Goal: Check status: Check status

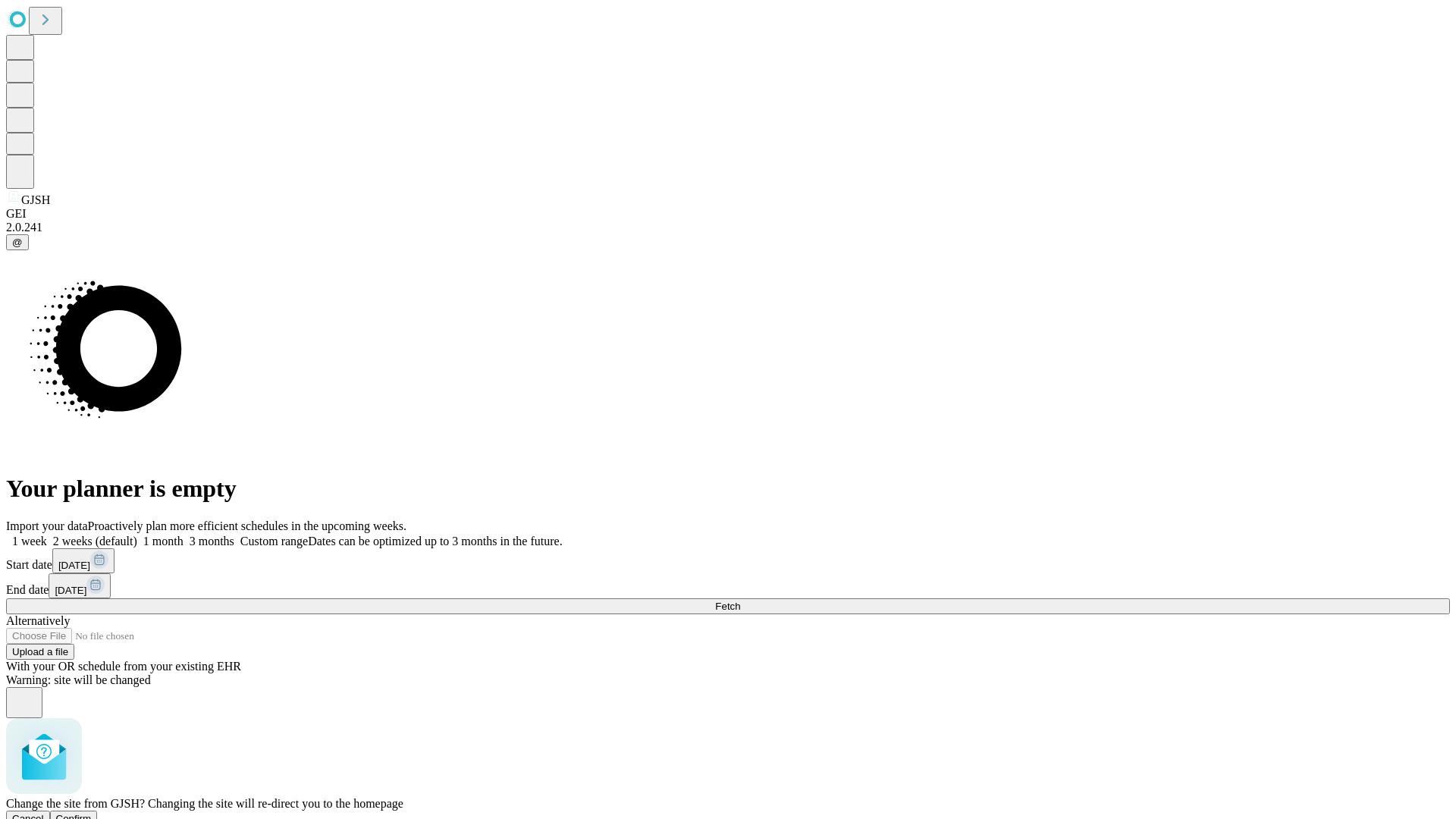
click at [92, 812] on span "Confirm" at bounding box center [73, 818] width 36 height 12
click at [137, 534] on label "2 weeks (default)" at bounding box center [92, 540] width 90 height 13
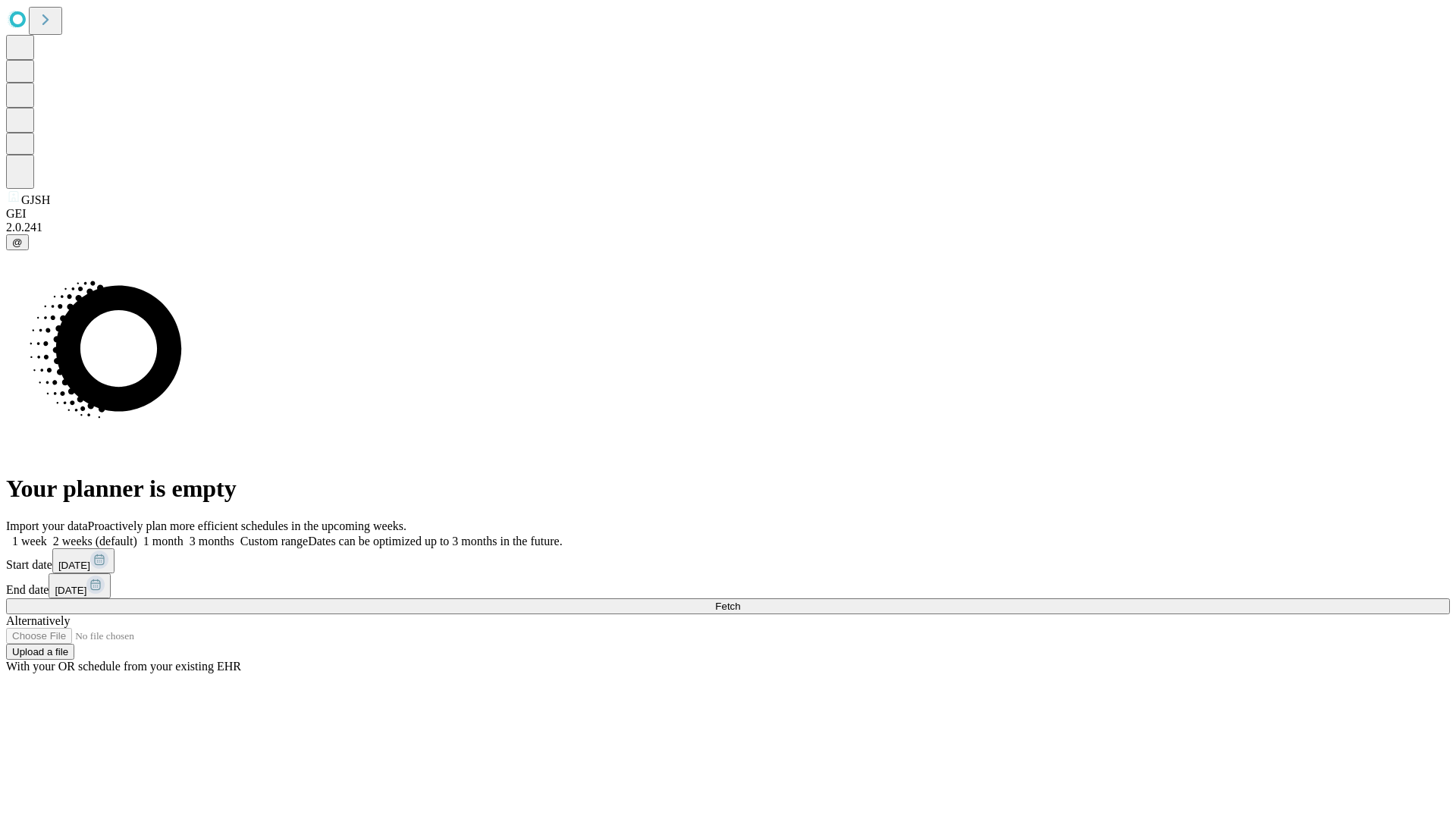
click at [740, 601] on span "Fetch" at bounding box center [728, 607] width 25 height 12
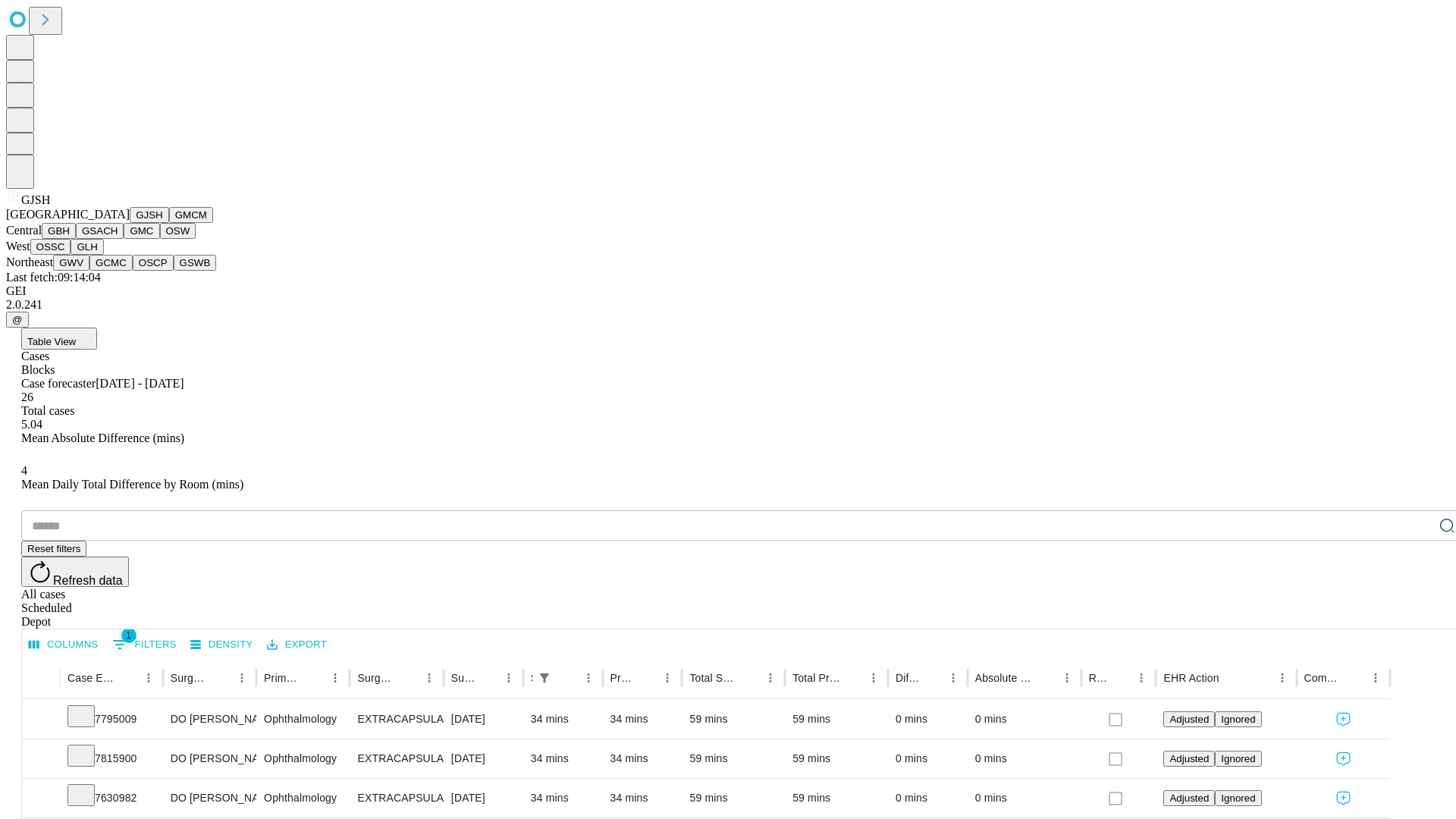
click at [169, 223] on button "GMCM" at bounding box center [191, 214] width 44 height 15
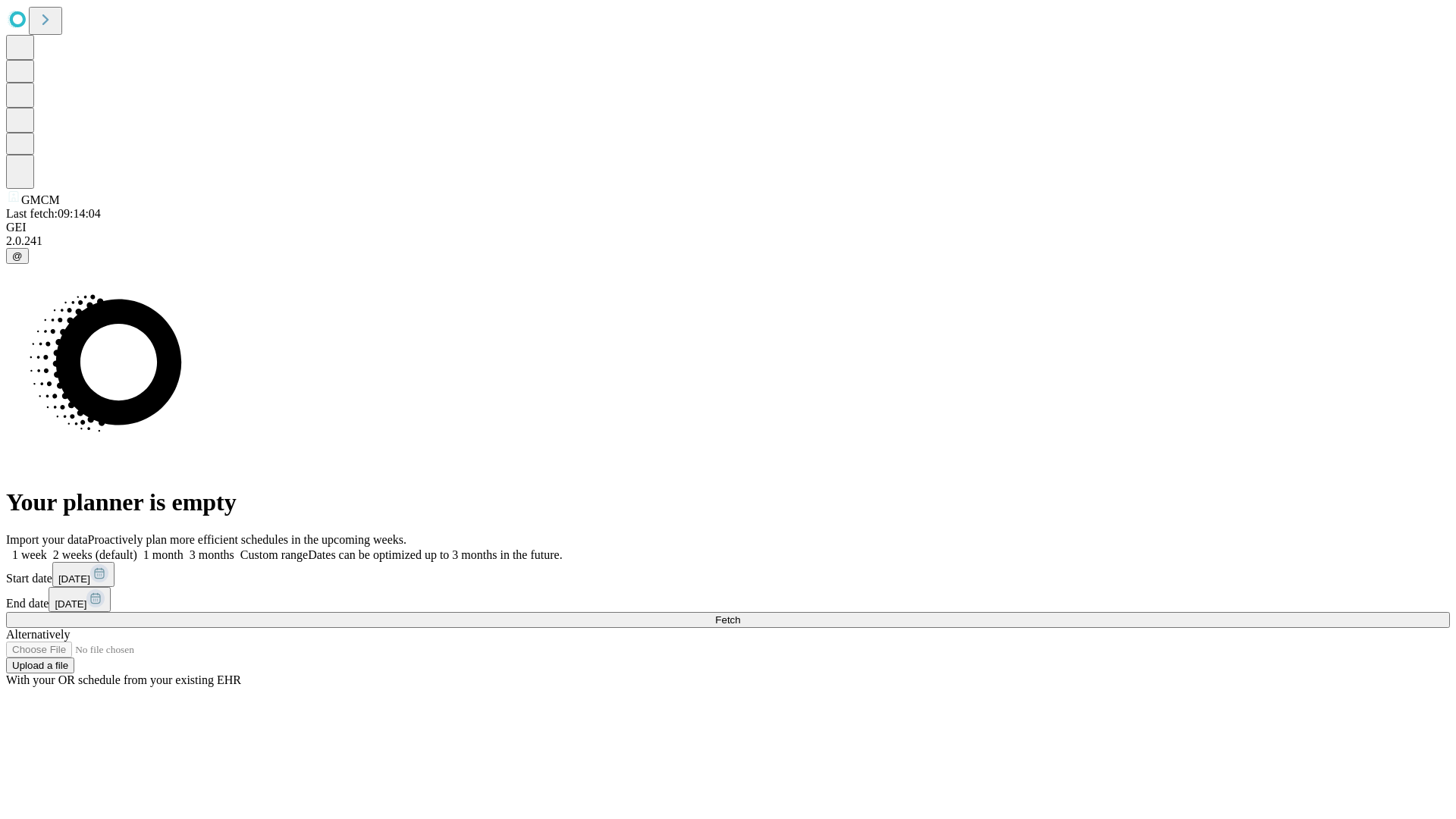
click at [137, 548] on label "2 weeks (default)" at bounding box center [92, 553] width 90 height 13
click at [740, 614] on span "Fetch" at bounding box center [728, 620] width 25 height 12
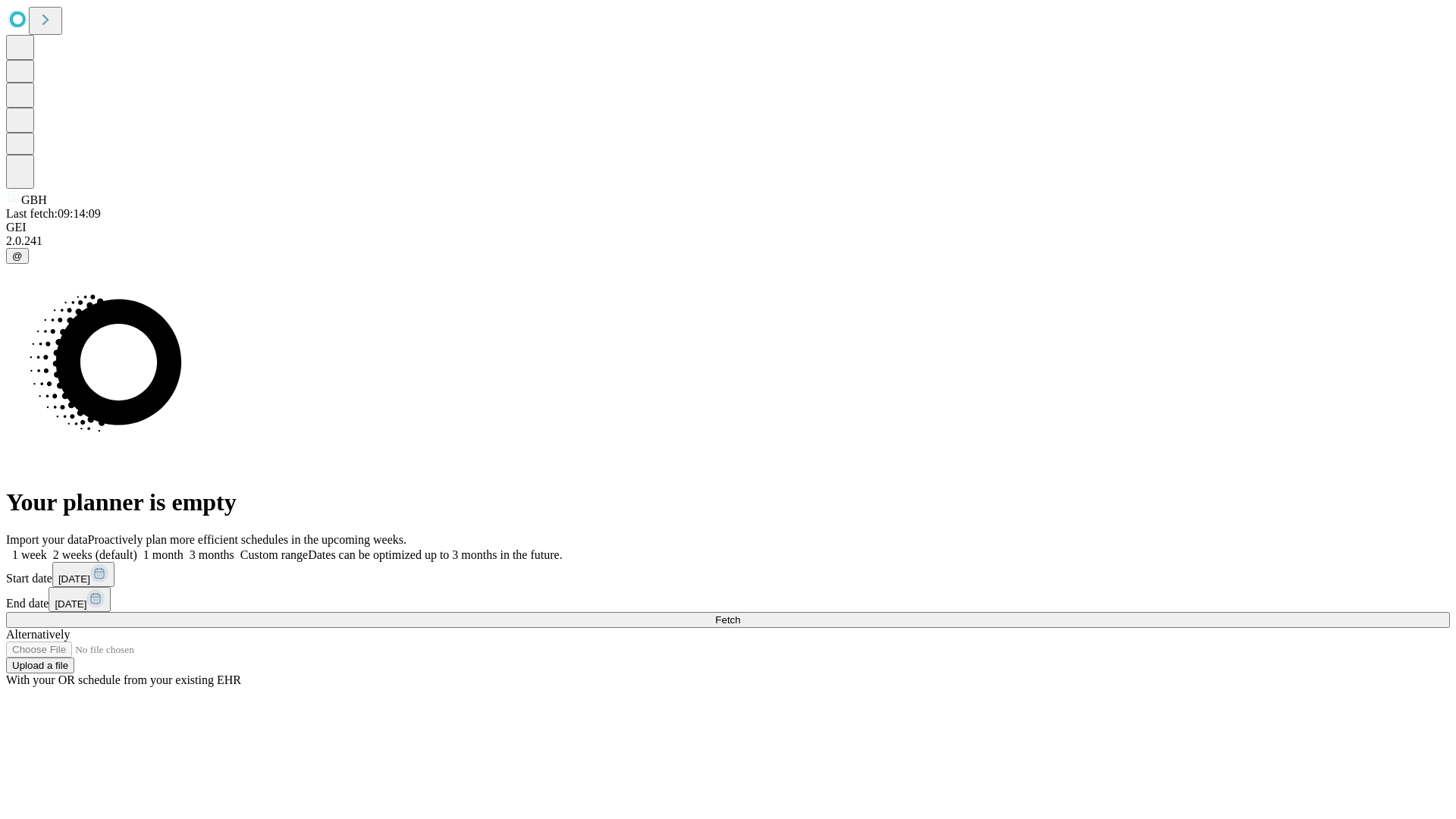
click at [137, 548] on label "2 weeks (default)" at bounding box center [92, 553] width 90 height 13
click at [740, 614] on span "Fetch" at bounding box center [728, 620] width 25 height 12
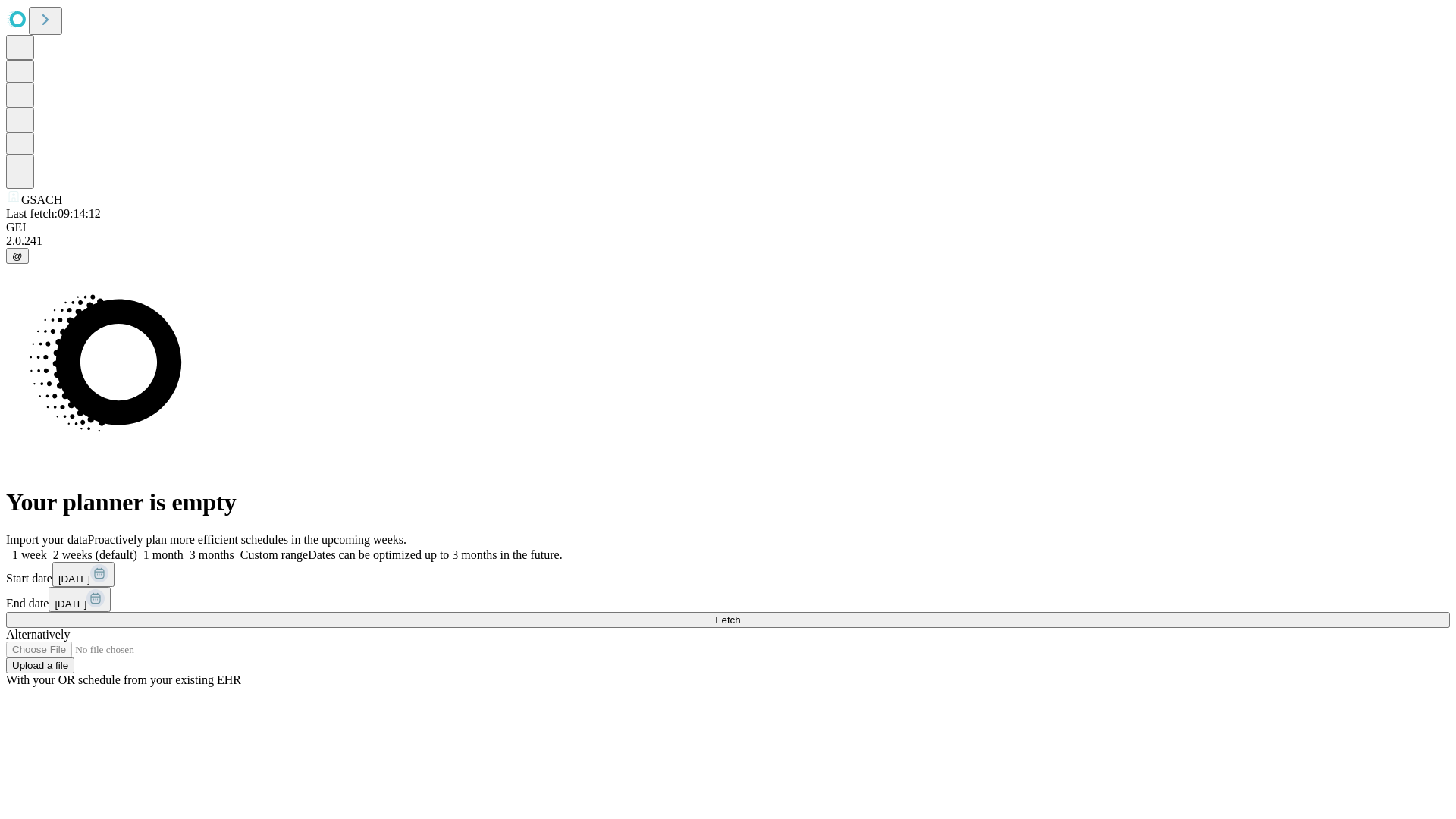
click at [740, 614] on span "Fetch" at bounding box center [728, 620] width 25 height 12
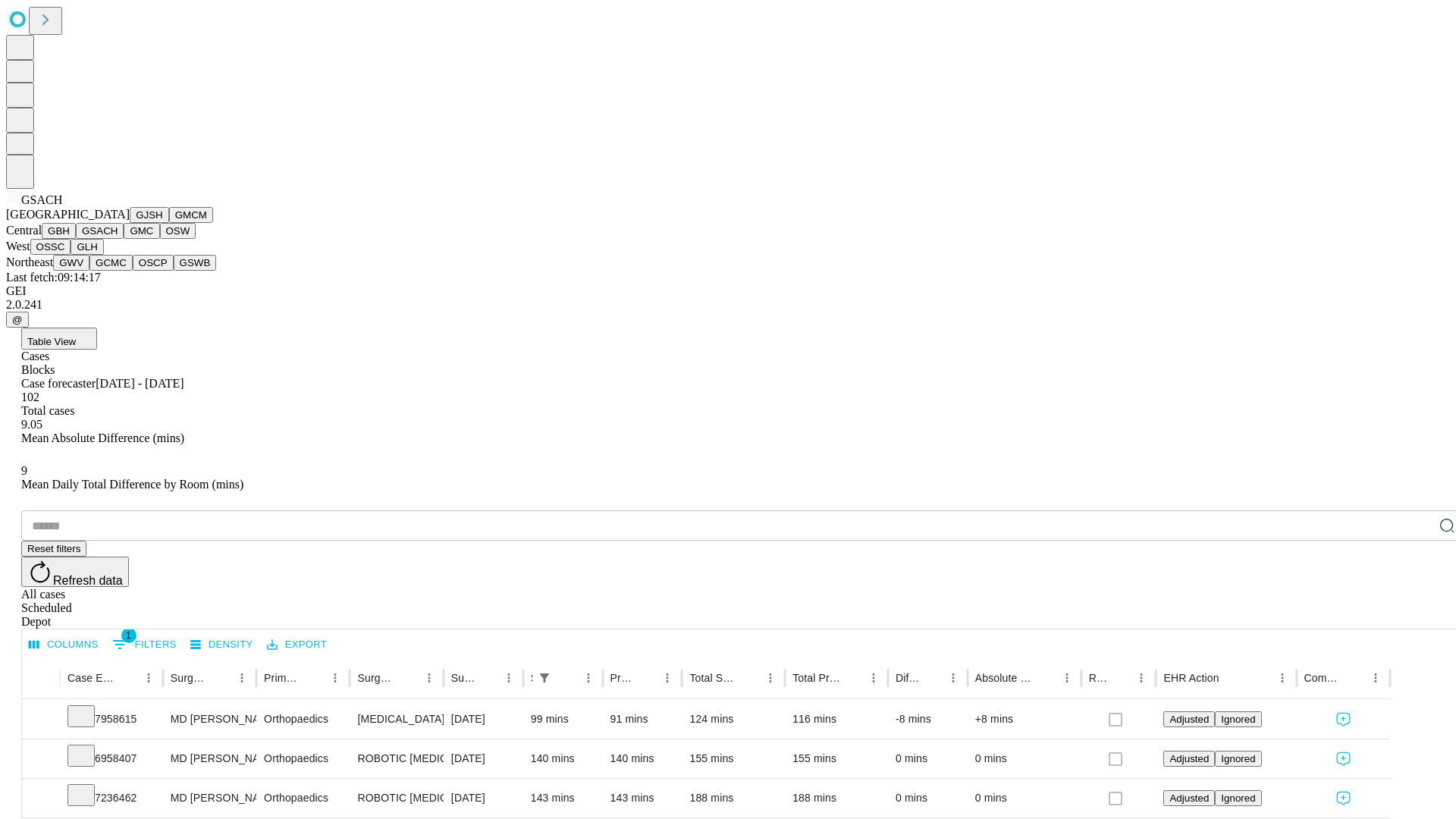
click at [124, 239] on button "GMC" at bounding box center [141, 231] width 36 height 15
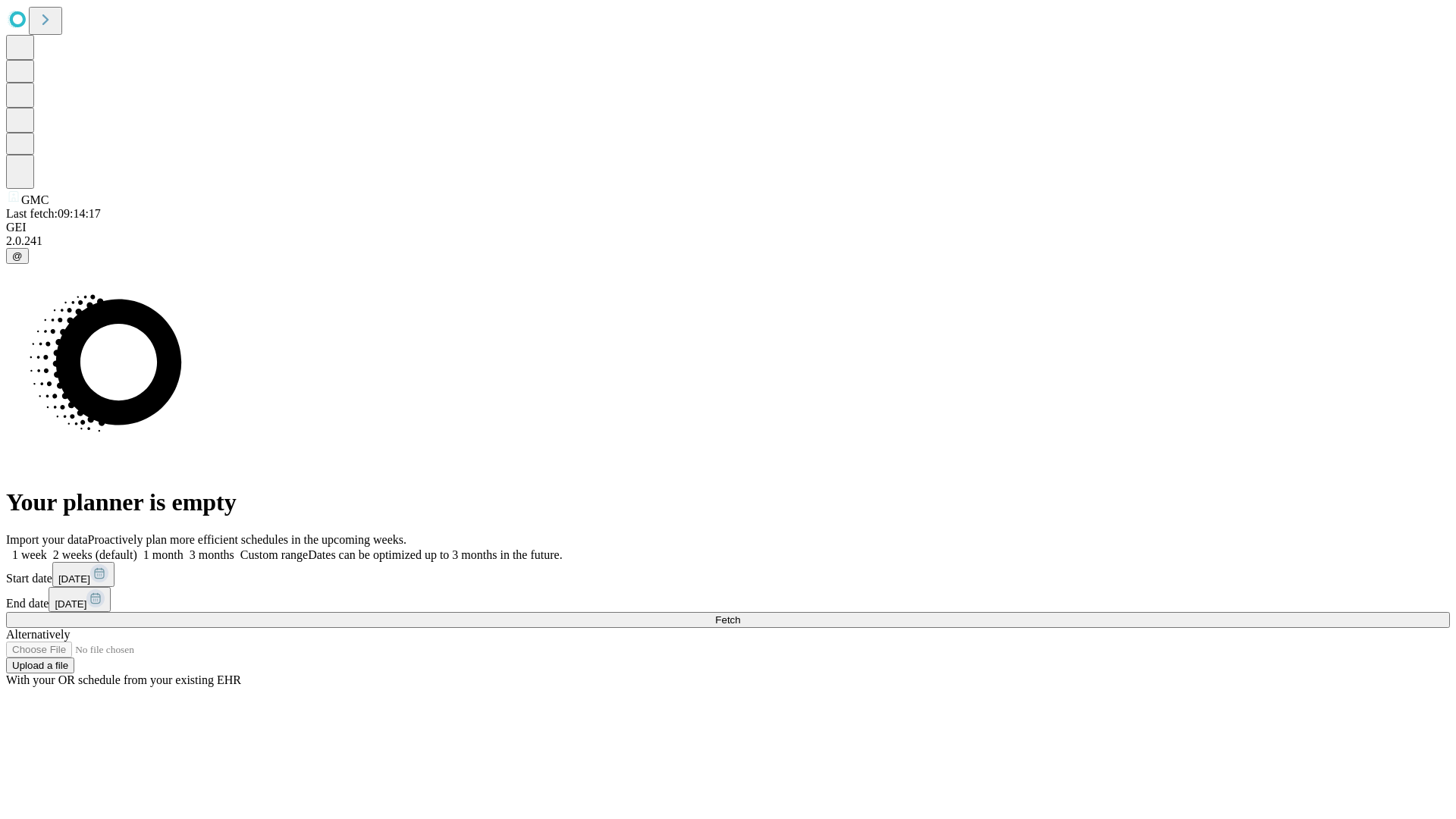
click at [740, 614] on span "Fetch" at bounding box center [728, 620] width 25 height 12
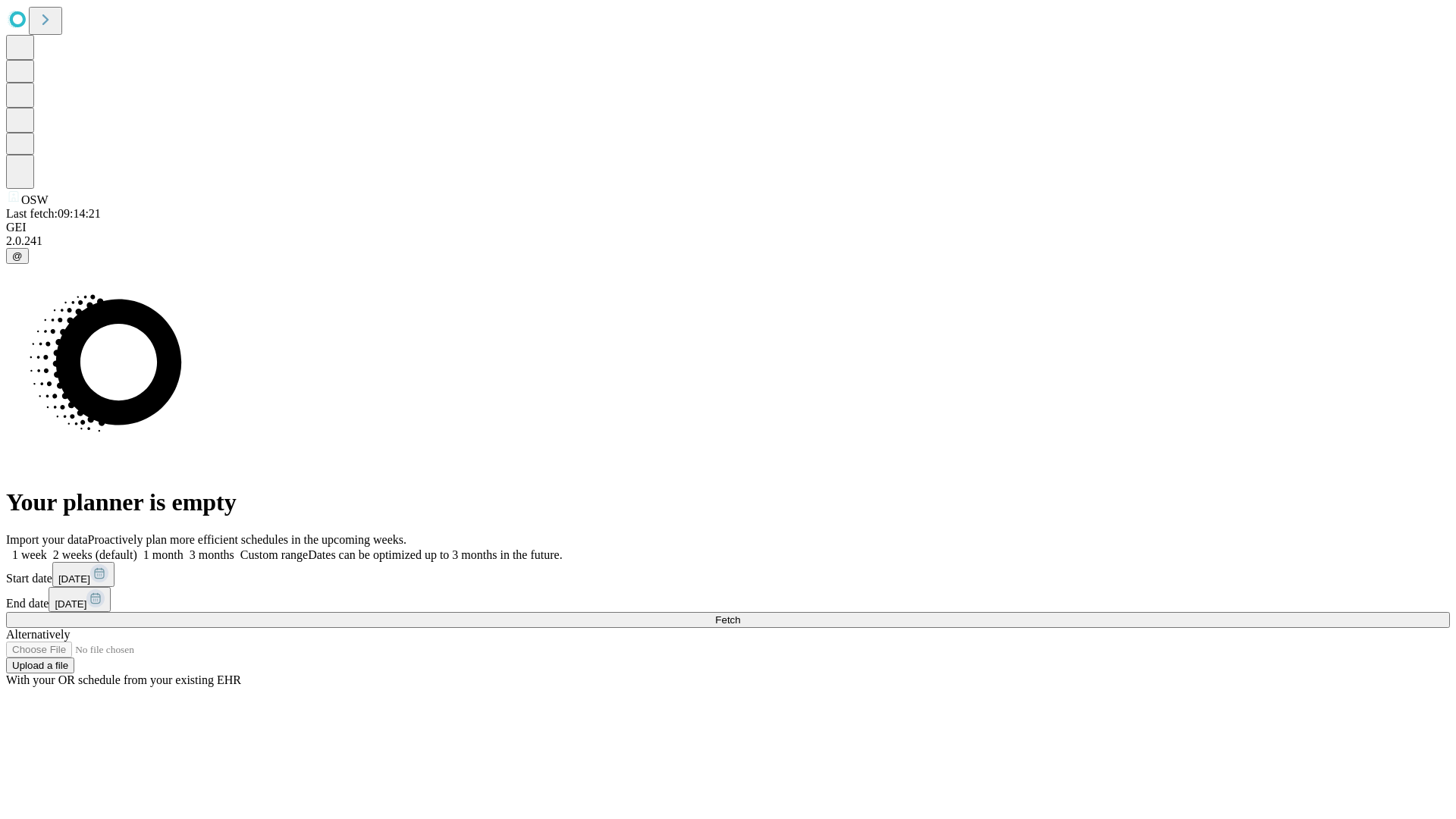
click at [137, 548] on label "2 weeks (default)" at bounding box center [92, 553] width 90 height 13
click at [740, 614] on span "Fetch" at bounding box center [728, 620] width 25 height 12
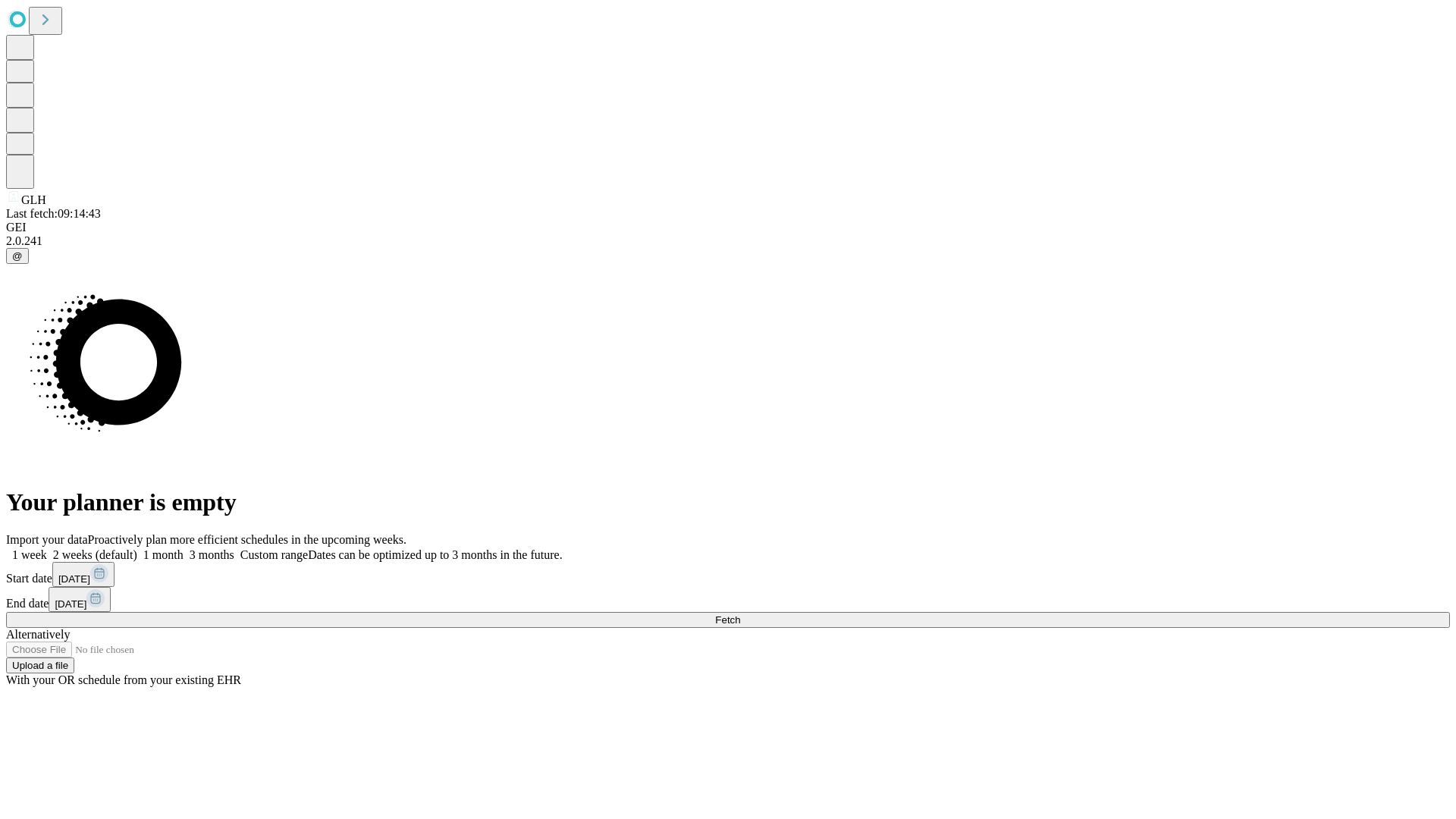
click at [137, 548] on label "2 weeks (default)" at bounding box center [92, 553] width 90 height 13
click at [740, 614] on span "Fetch" at bounding box center [728, 620] width 25 height 12
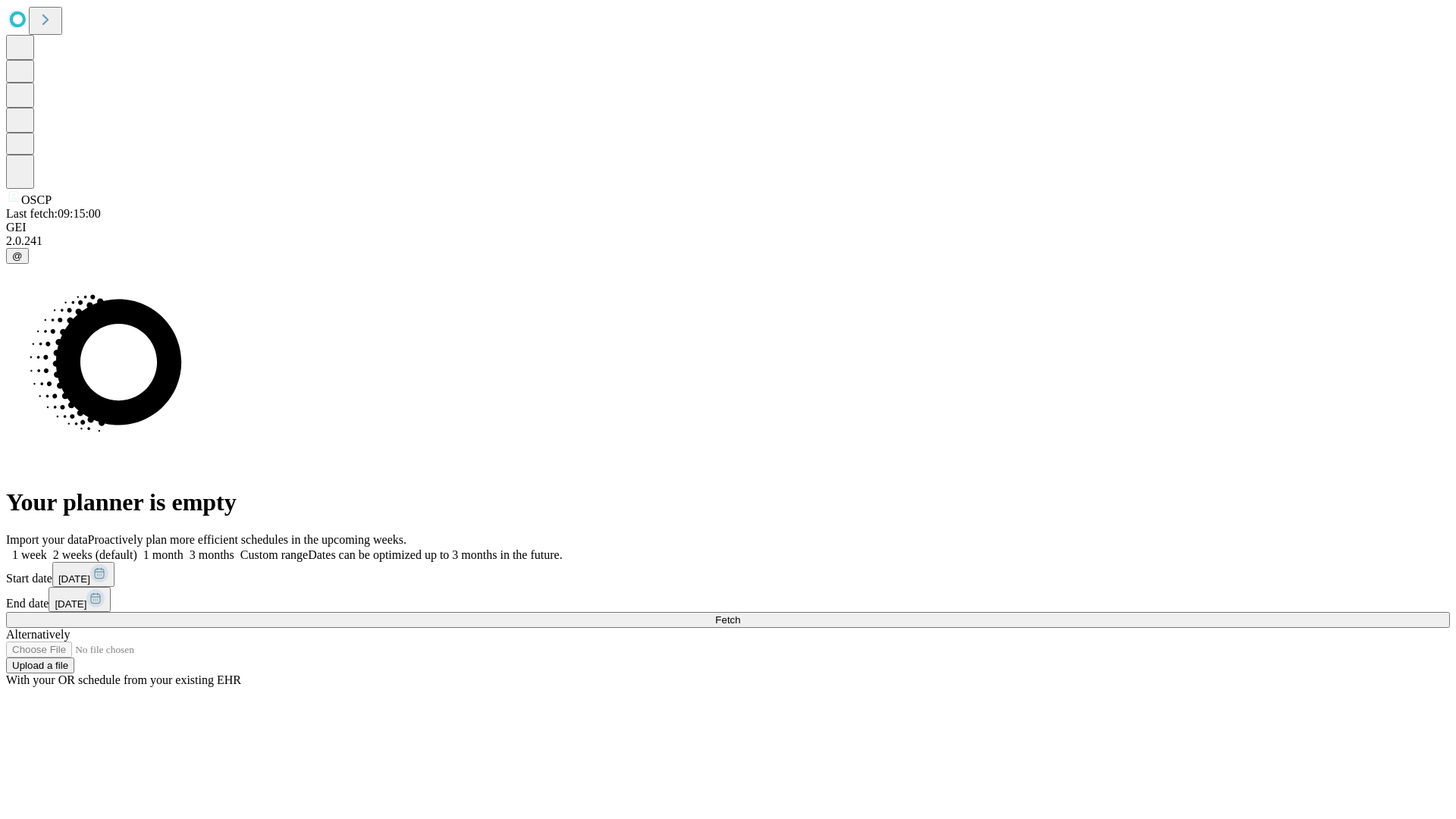
click at [137, 548] on label "2 weeks (default)" at bounding box center [92, 553] width 90 height 13
click at [740, 614] on span "Fetch" at bounding box center [728, 620] width 25 height 12
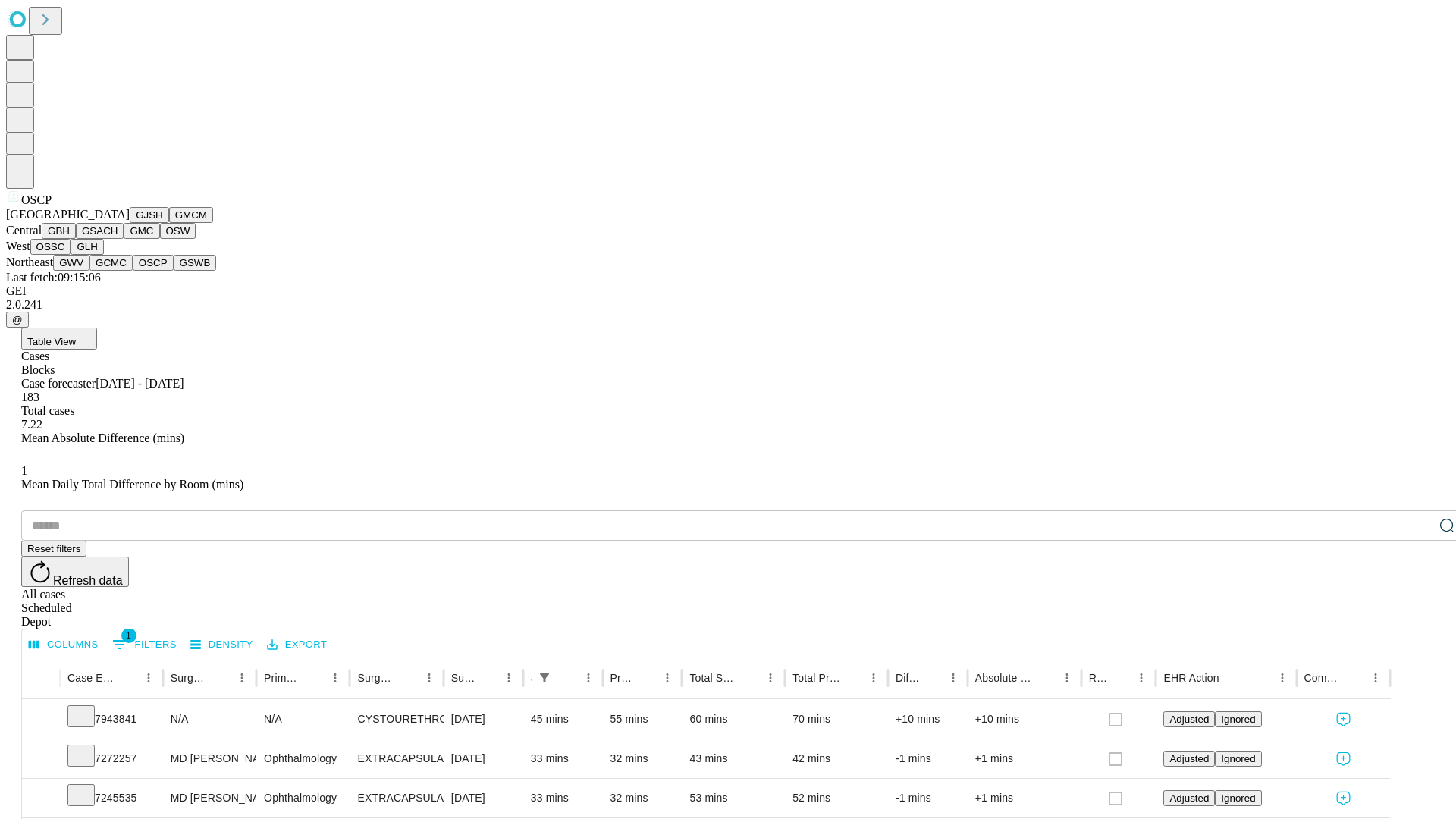
click at [174, 270] on button "GSWB" at bounding box center [195, 263] width 43 height 15
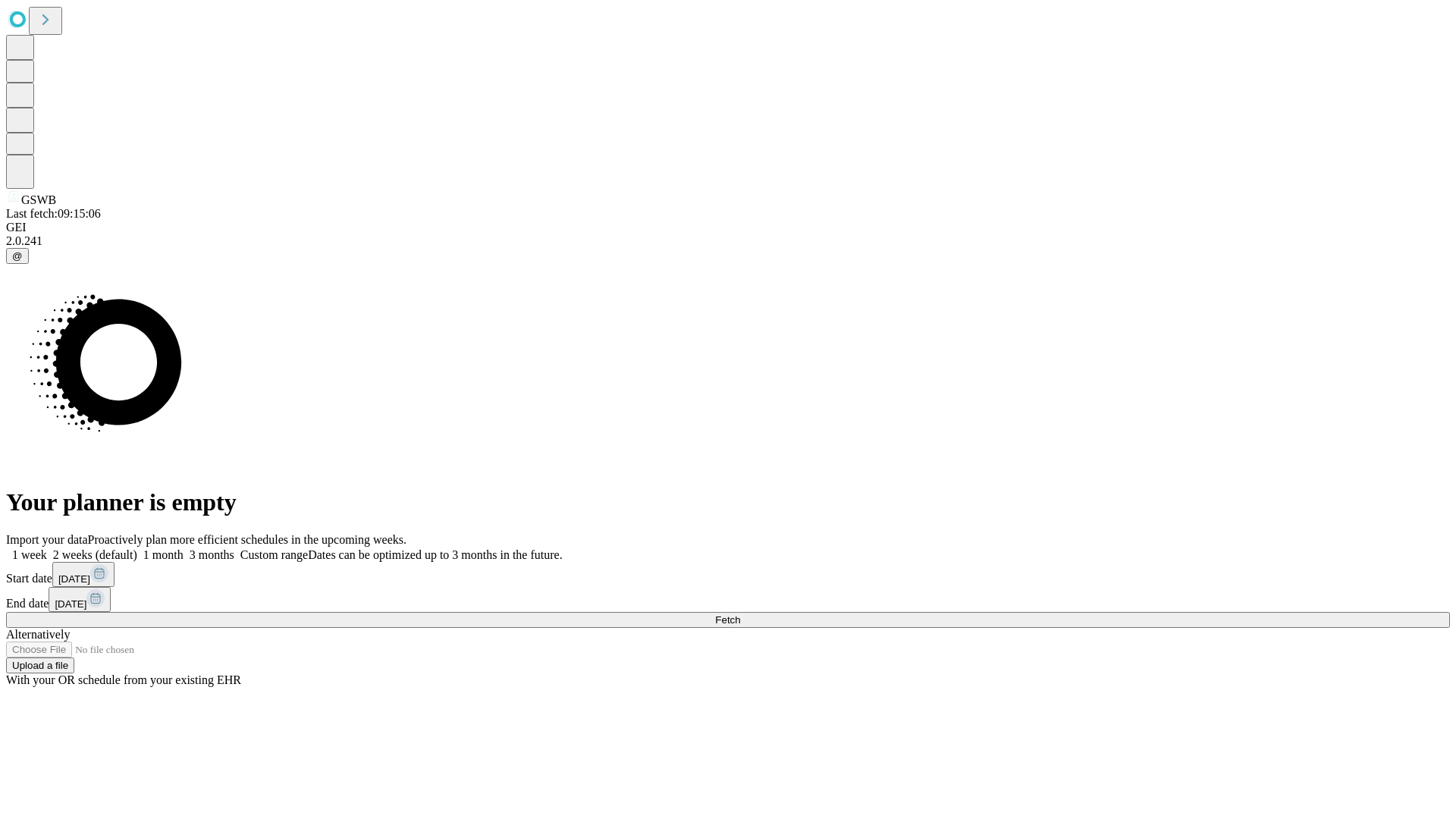
click at [137, 548] on label "2 weeks (default)" at bounding box center [92, 553] width 90 height 13
click at [740, 614] on span "Fetch" at bounding box center [728, 620] width 25 height 12
